Goal: Task Accomplishment & Management: Manage account settings

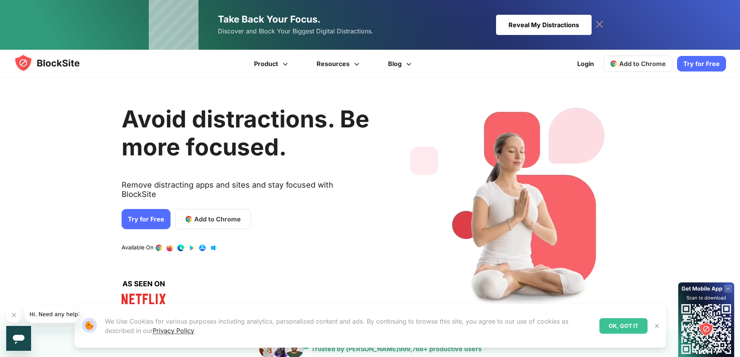
click at [194, 214] on span "Add to Chrome" at bounding box center [217, 218] width 47 height 9
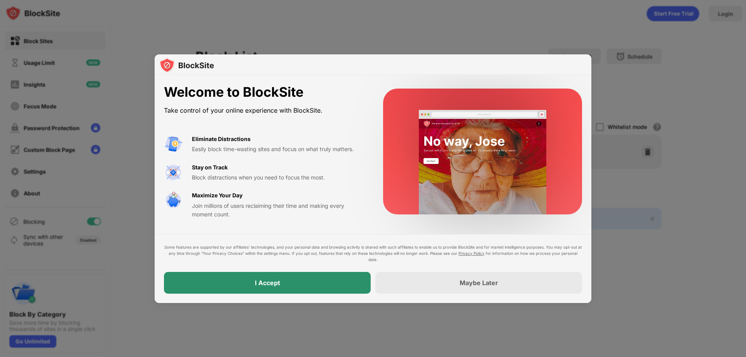
click at [293, 282] on div "I Accept" at bounding box center [267, 283] width 207 height 22
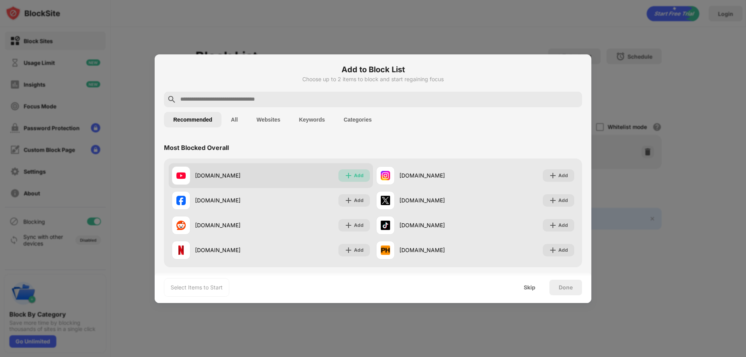
click at [344, 175] on img at bounding box center [348, 176] width 8 height 8
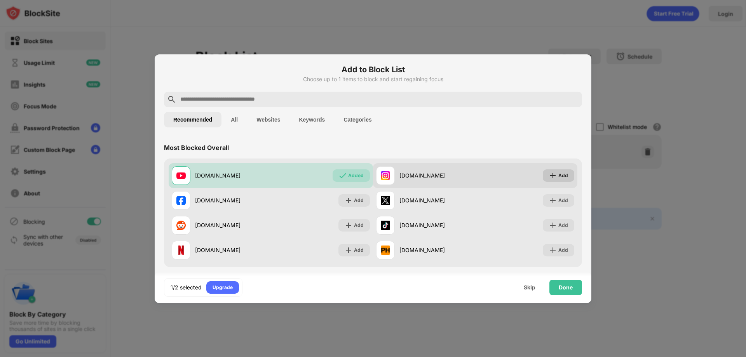
click at [558, 174] on div "Add" at bounding box center [563, 176] width 10 height 8
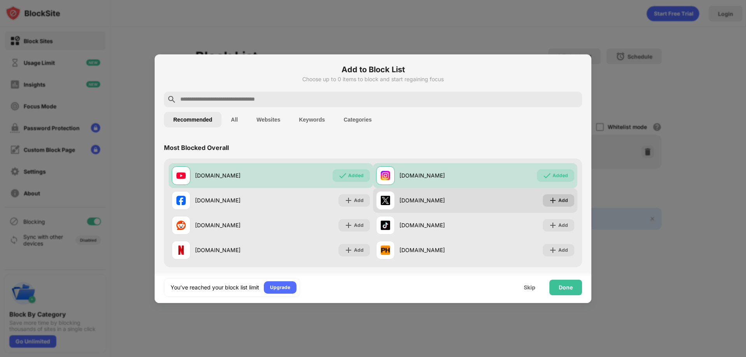
click at [558, 201] on div "Add" at bounding box center [563, 200] width 10 height 8
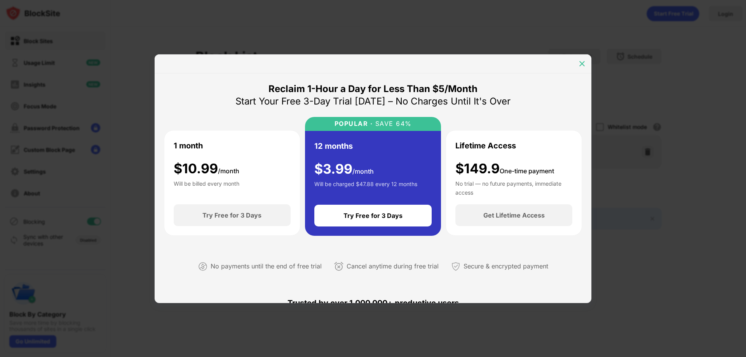
click at [586, 61] on div at bounding box center [581, 63] width 12 height 12
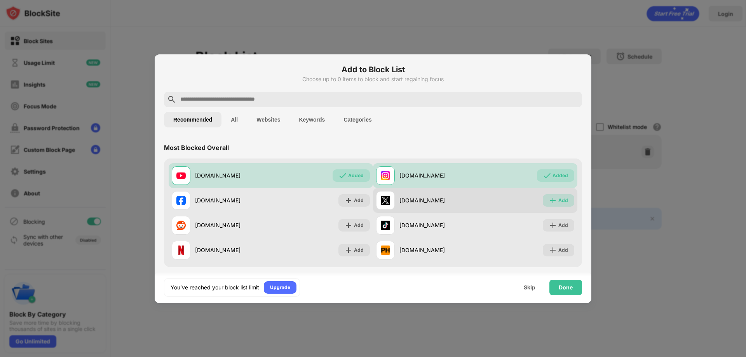
click at [549, 198] on img at bounding box center [553, 200] width 8 height 8
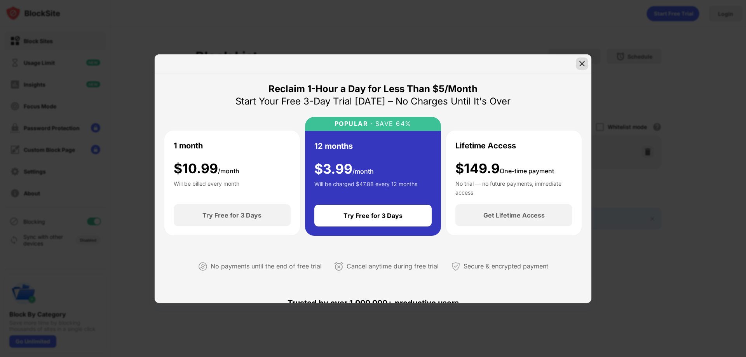
click at [582, 60] on img at bounding box center [582, 64] width 8 height 8
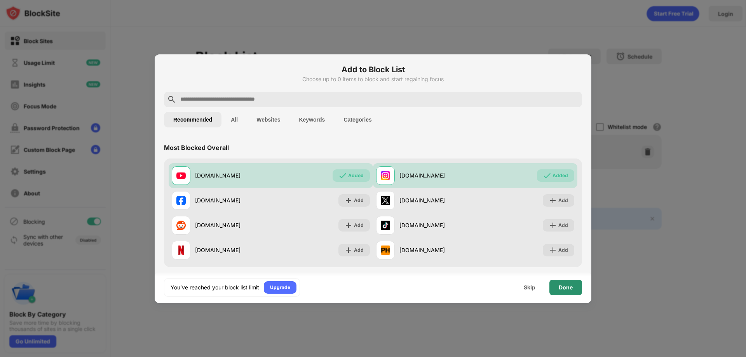
click at [567, 287] on div "Done" at bounding box center [565, 287] width 14 height 6
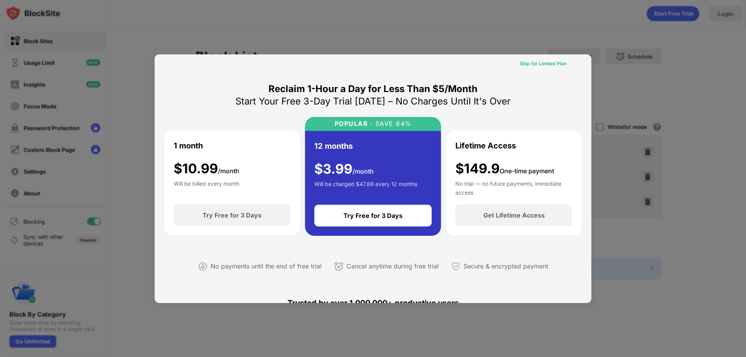
click at [545, 65] on div "Skip for Limited Plan" at bounding box center [543, 64] width 47 height 8
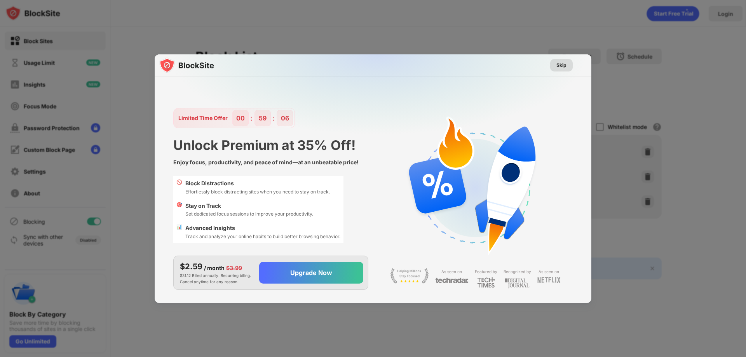
click at [558, 66] on div "Skip" at bounding box center [561, 65] width 10 height 8
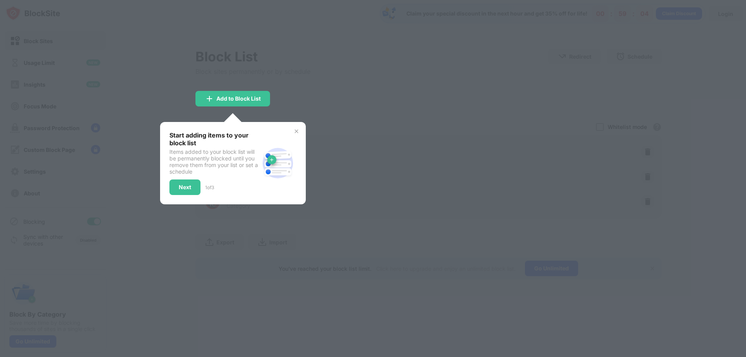
click at [297, 131] on img at bounding box center [296, 131] width 6 height 6
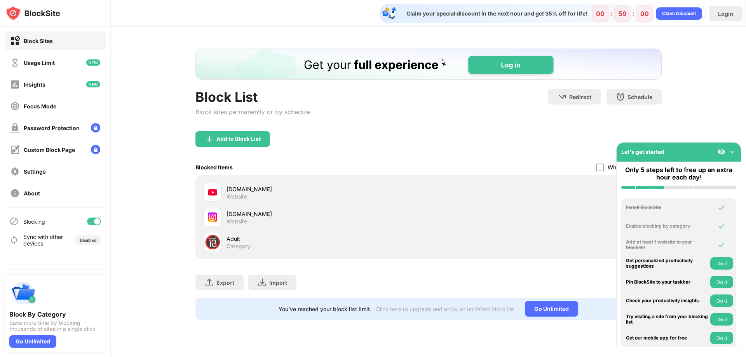
click at [240, 243] on div "Category" at bounding box center [238, 246] width 24 height 7
click at [219, 243] on div "🔞" at bounding box center [212, 242] width 16 height 16
click at [722, 262] on button "Do it" at bounding box center [721, 263] width 23 height 12
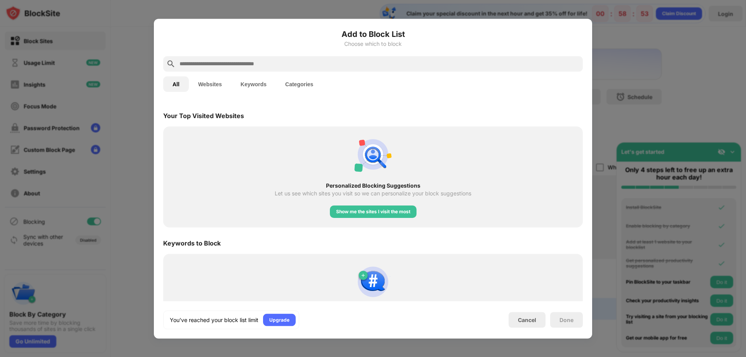
scroll to position [270, 0]
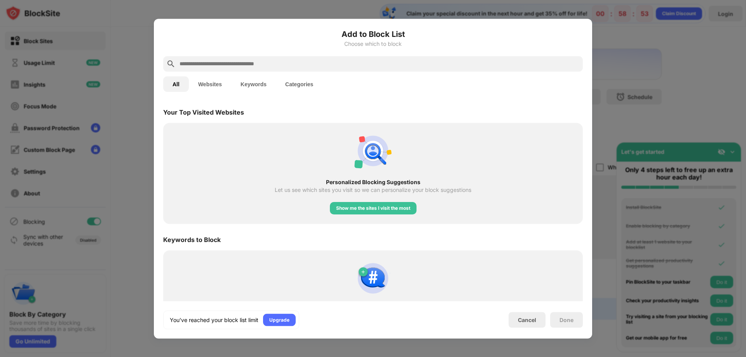
click at [628, 75] on div at bounding box center [373, 178] width 746 height 357
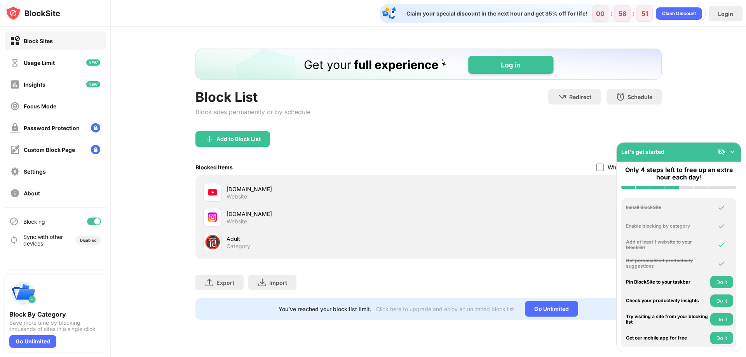
click at [732, 150] on img at bounding box center [732, 152] width 8 height 8
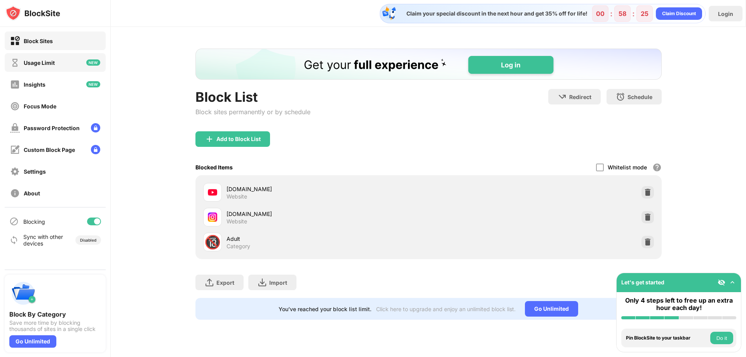
click at [40, 66] on div "Usage Limit" at bounding box center [32, 63] width 45 height 10
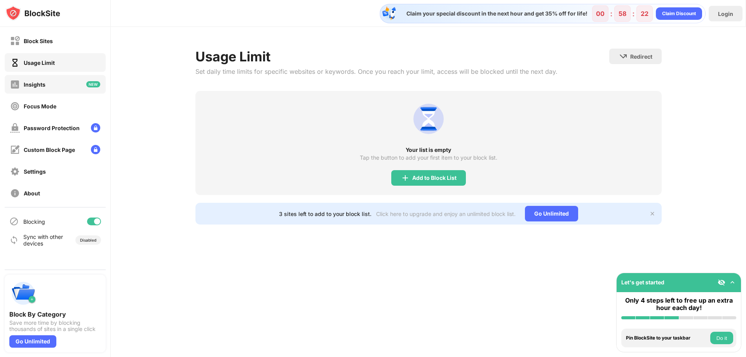
click at [39, 87] on div "Insights" at bounding box center [35, 84] width 22 height 7
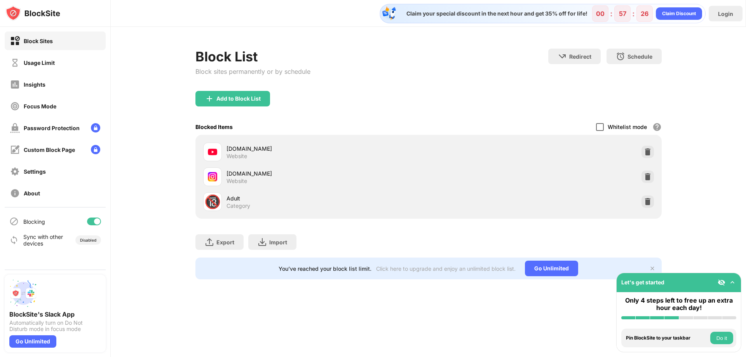
click at [599, 125] on div at bounding box center [600, 127] width 8 height 8
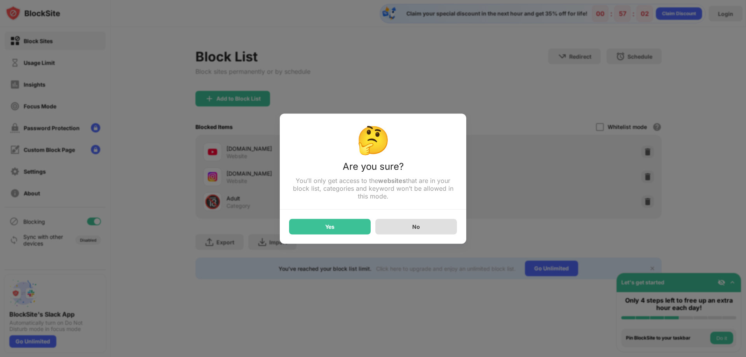
click at [421, 230] on div "No" at bounding box center [416, 227] width 82 height 16
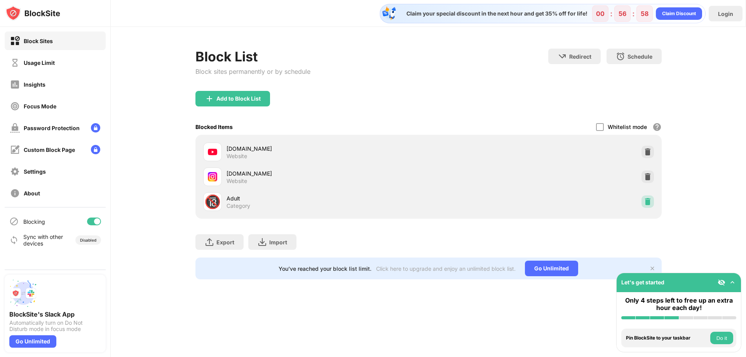
click at [648, 202] on img at bounding box center [647, 202] width 8 height 8
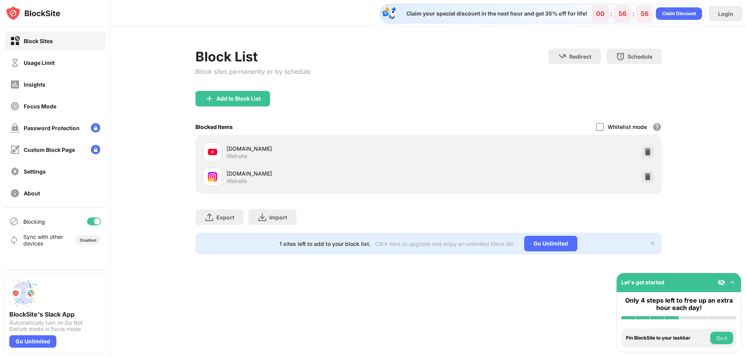
click at [224, 151] on div "[DOMAIN_NAME] Website" at bounding box center [315, 152] width 225 height 19
click at [216, 150] on img at bounding box center [212, 151] width 9 height 9
click at [249, 146] on div "[DOMAIN_NAME]" at bounding box center [327, 148] width 202 height 8
click at [522, 153] on div "[DOMAIN_NAME] Website" at bounding box center [428, 151] width 457 height 25
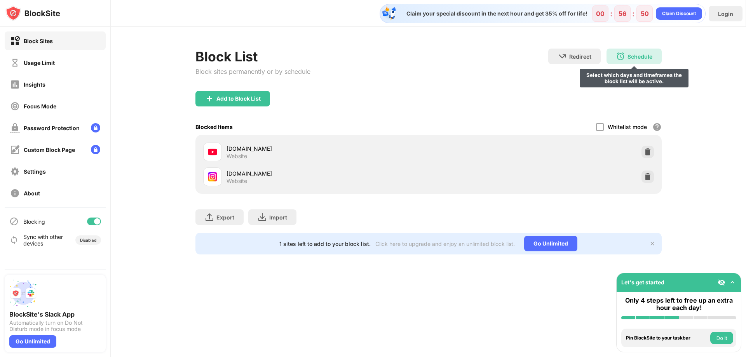
click at [629, 57] on div "Schedule" at bounding box center [639, 56] width 25 height 7
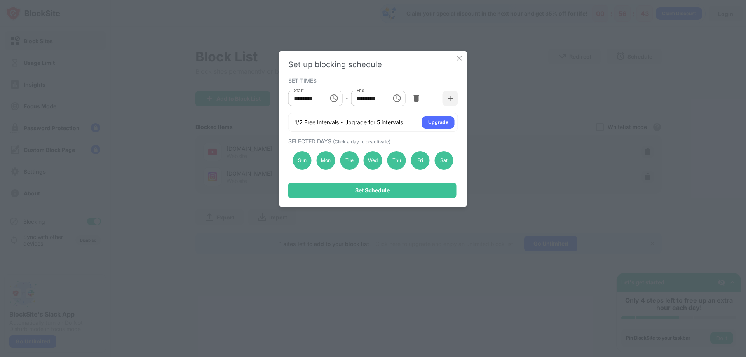
click at [456, 61] on img at bounding box center [459, 58] width 8 height 8
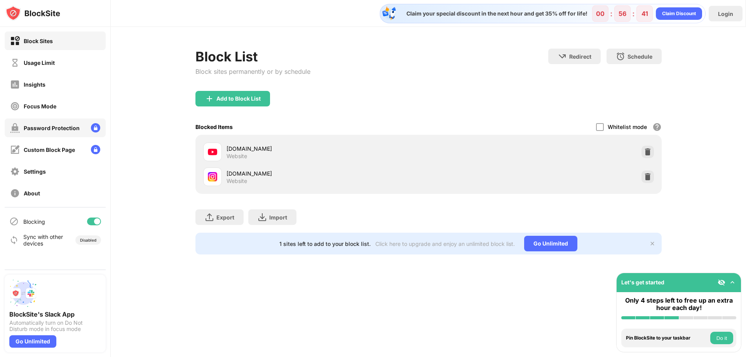
click at [73, 127] on div "Password Protection" at bounding box center [52, 128] width 56 height 7
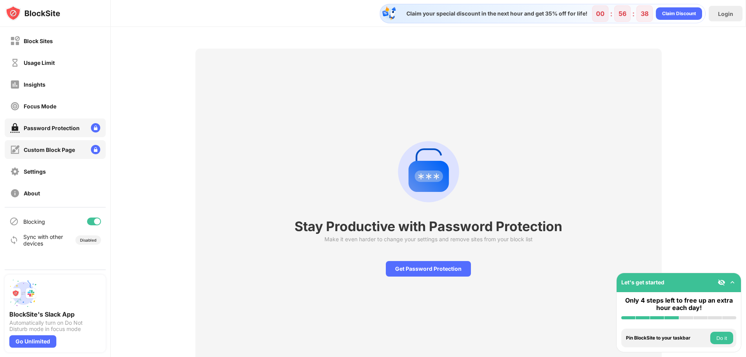
click at [68, 149] on div "Custom Block Page" at bounding box center [49, 149] width 51 height 7
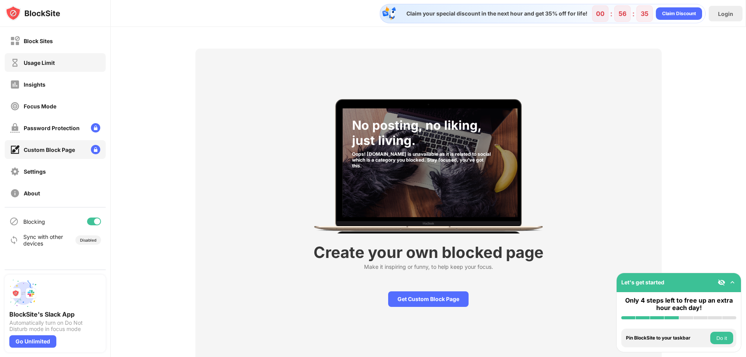
click at [65, 57] on div "Usage Limit" at bounding box center [55, 62] width 101 height 19
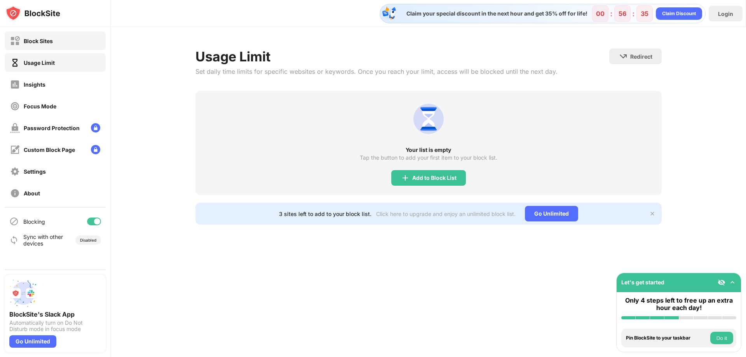
click at [66, 38] on div "Block Sites" at bounding box center [55, 40] width 101 height 19
